Goal: Transaction & Acquisition: Purchase product/service

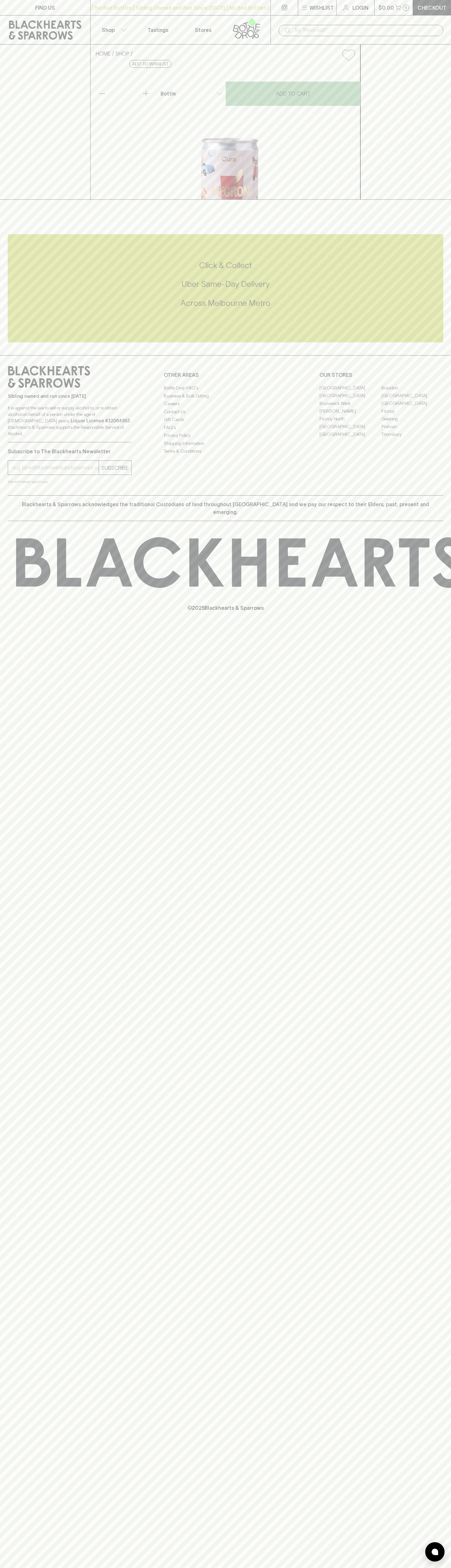
click at [277, 3] on link at bounding box center [285, 7] width 27 height 15
click at [446, 1412] on div "FIND US | No Bad Bottles | Sibling Owned and Run Since 2006 | No Bad Bottles | …" at bounding box center [225, 784] width 451 height 1568
click at [302, 1568] on html "FIND US | No Bad Bottles | Sibling Owned and Run Since 2006 | No Bad Bottles | …" at bounding box center [225, 784] width 451 height 1568
click at [29, 200] on div "HOME SHOP Curatif Never Never Negroni Cocktail Can $14.00 Add to wishlist No Fu…" at bounding box center [225, 122] width 451 height 155
